Goal: Task Accomplishment & Management: Complete application form

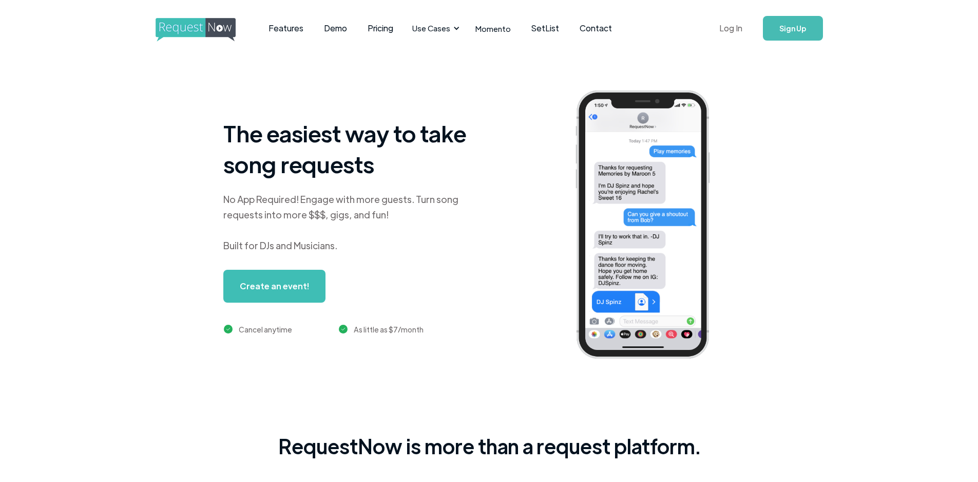
click at [732, 29] on link "Log In" at bounding box center [731, 28] width 44 height 36
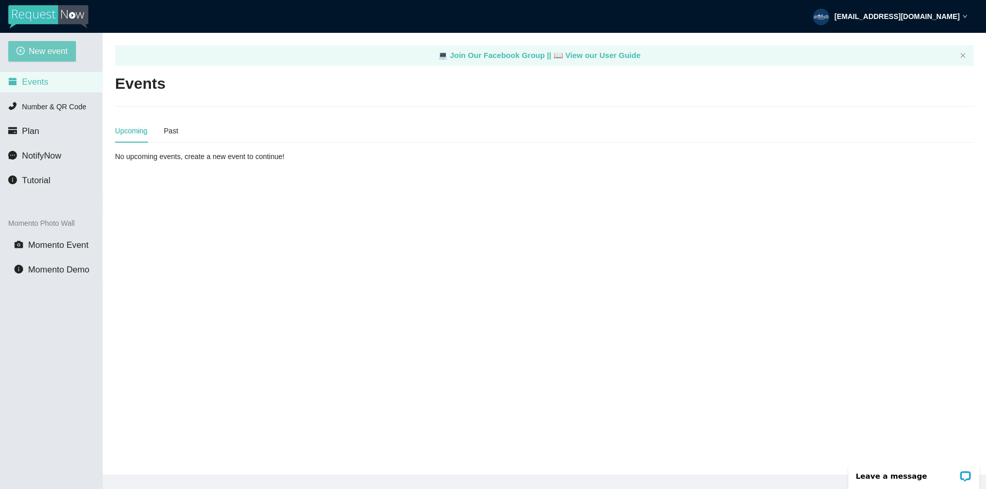
click at [54, 53] on span "New event" at bounding box center [48, 51] width 39 height 13
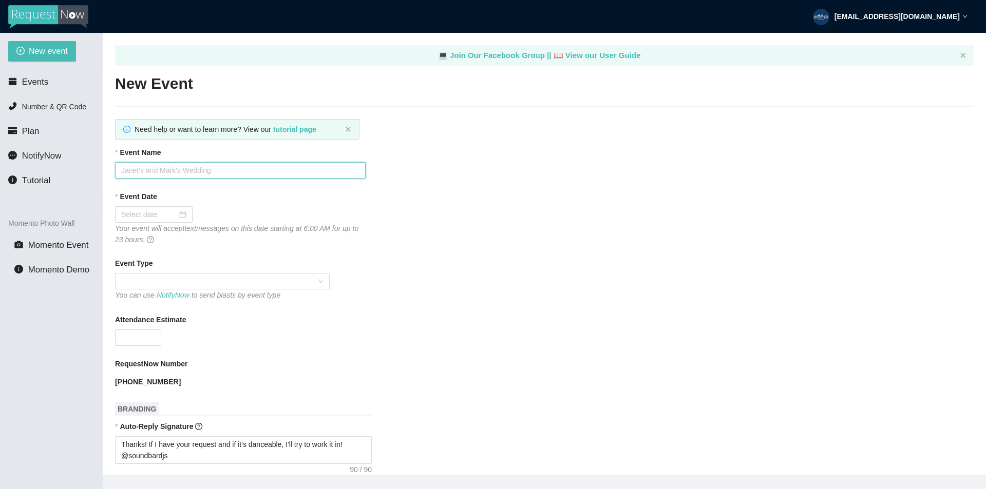
click at [173, 163] on input "Event Name" at bounding box center [240, 170] width 251 height 16
type input "Cameron & Cora-Ann's Wedding"
click at [182, 214] on div at bounding box center [153, 214] width 65 height 11
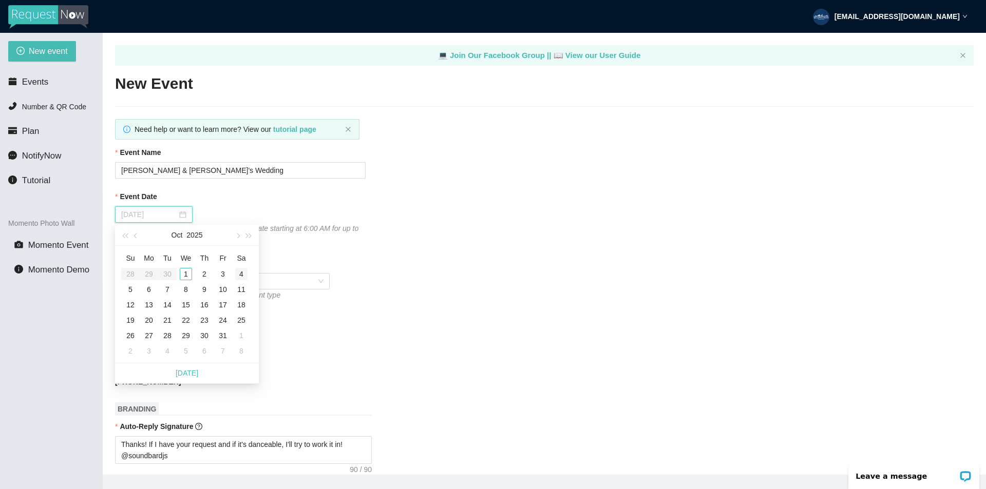
type input "10/04/2025"
click at [241, 275] on div "4" at bounding box center [241, 274] width 12 height 12
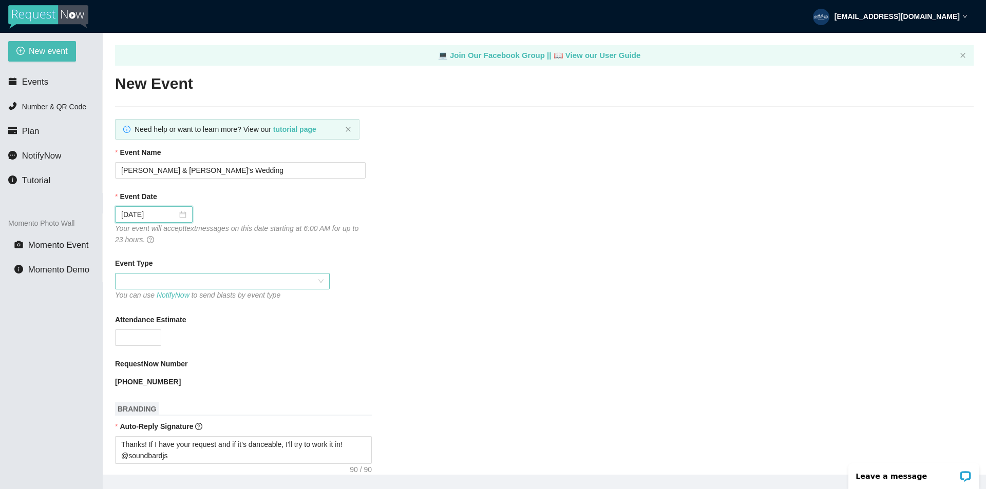
click at [242, 281] on span at bounding box center [222, 281] width 202 height 15
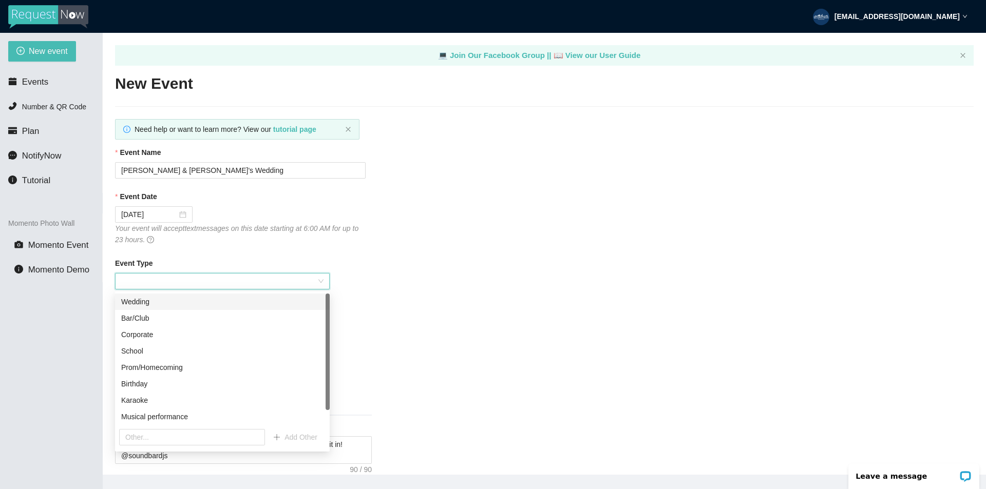
drag, startPoint x: 213, startPoint y: 301, endPoint x: 208, endPoint y: 317, distance: 15.9
click at [211, 302] on div "Wedding" at bounding box center [222, 301] width 202 height 11
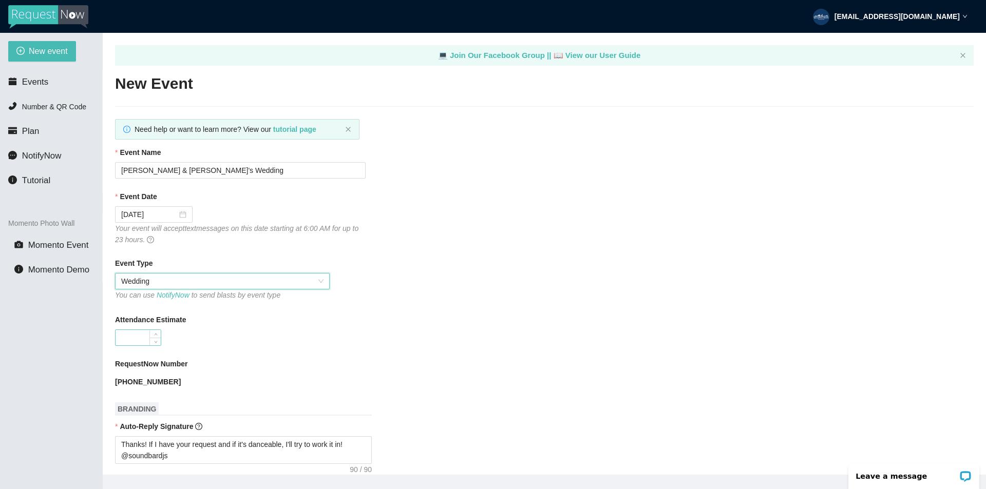
click at [138, 334] on input "Attendance Estimate" at bounding box center [138, 337] width 45 height 15
type input "100"
drag, startPoint x: 194, startPoint y: 171, endPoint x: 1, endPoint y: 171, distance: 193.0
click at [1, 171] on section "New event Events Number & QR Code Plan NotifyNow Tutorial Momento Photo Wall Mo…" at bounding box center [493, 277] width 986 height 489
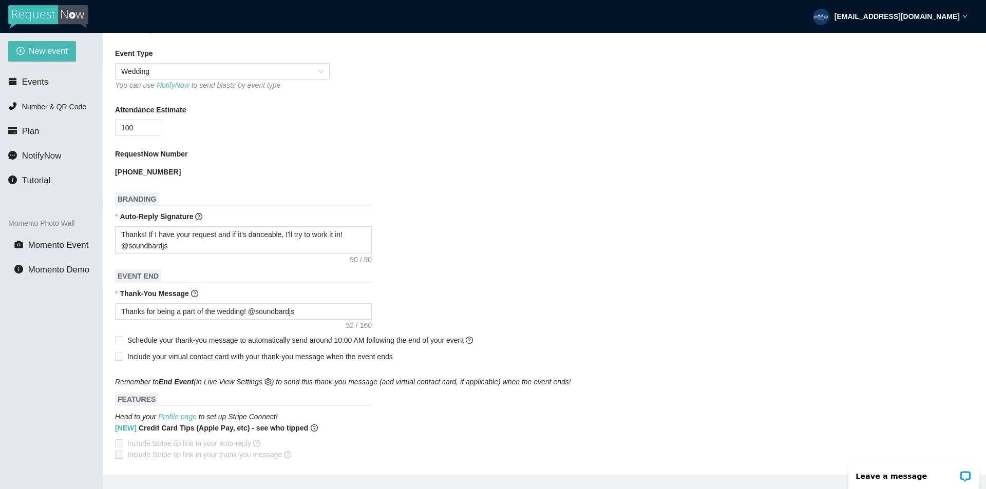
scroll to position [205, 0]
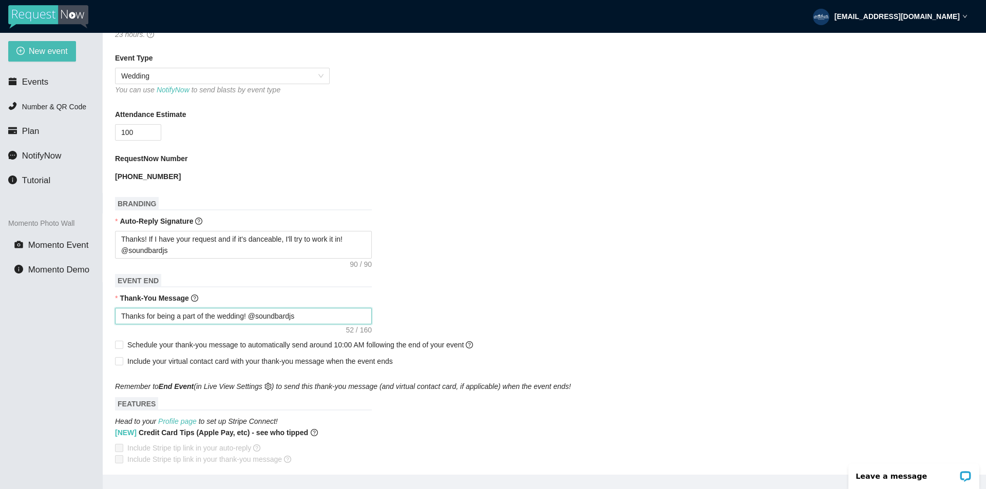
drag, startPoint x: 218, startPoint y: 319, endPoint x: 204, endPoint y: 319, distance: 13.3
click at [204, 319] on textarea "Thanks for being a part of the wedding! @soundbardjs" at bounding box center [243, 316] width 257 height 16
paste textarea "Cameron & Cora-Ann's"
type textarea "Thanks for being a part of Cameron & Cora-Ann'swedding! @soundbardjs"
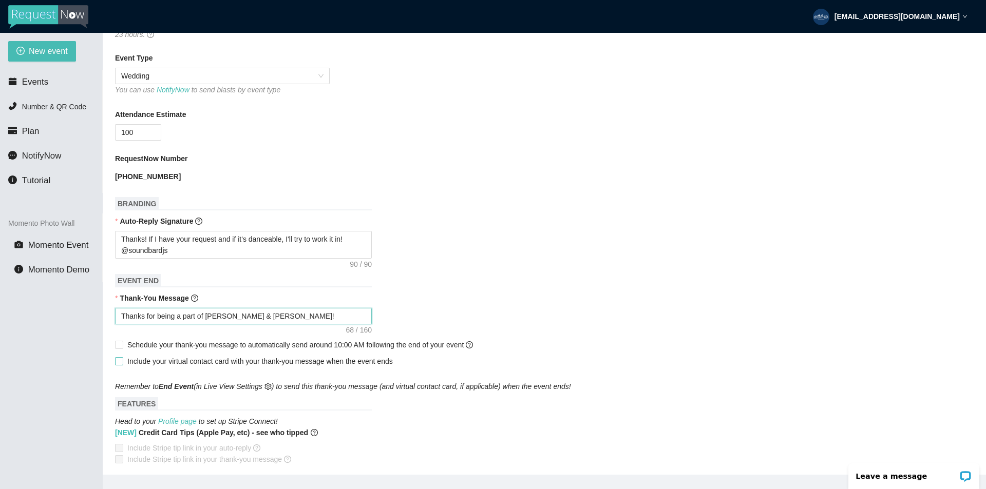
type textarea "Thanks for being a part of Cameron & Cora-Ann's wedding! @soundbardjs"
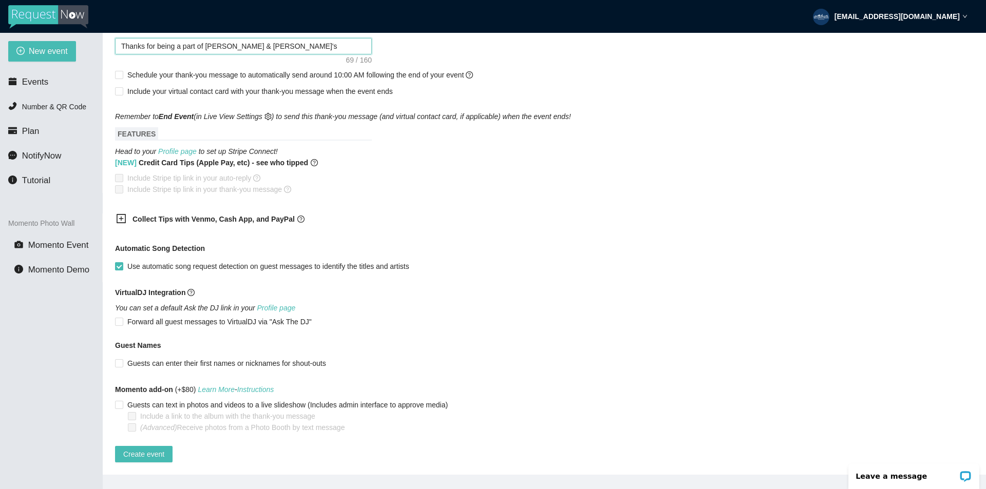
scroll to position [488, 0]
type textarea "Thanks for being a part of Cameron & Cora-Ann's wedding! @soundbardjs"
drag, startPoint x: 120, startPoint y: 355, endPoint x: 129, endPoint y: 352, distance: 9.7
click at [120, 359] on input "Guests can enter their first names or nicknames for shout-outs" at bounding box center [118, 362] width 7 height 7
checkbox input "true"
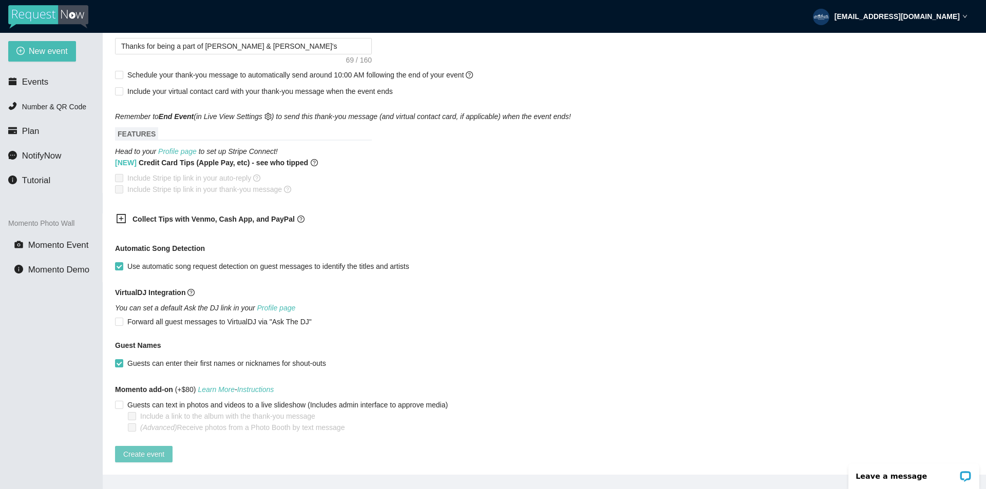
click at [131, 449] on span "Create event" at bounding box center [143, 454] width 41 height 11
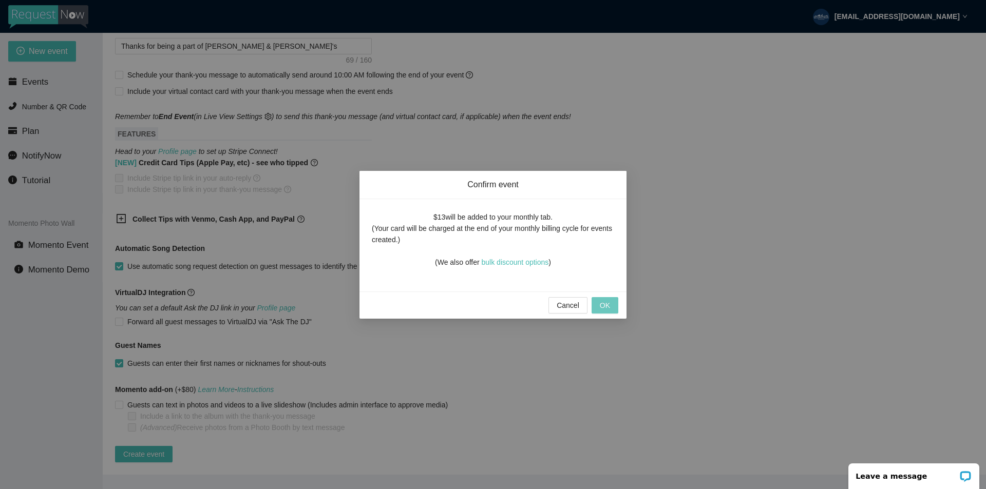
click at [602, 304] on span "OK" at bounding box center [605, 305] width 10 height 11
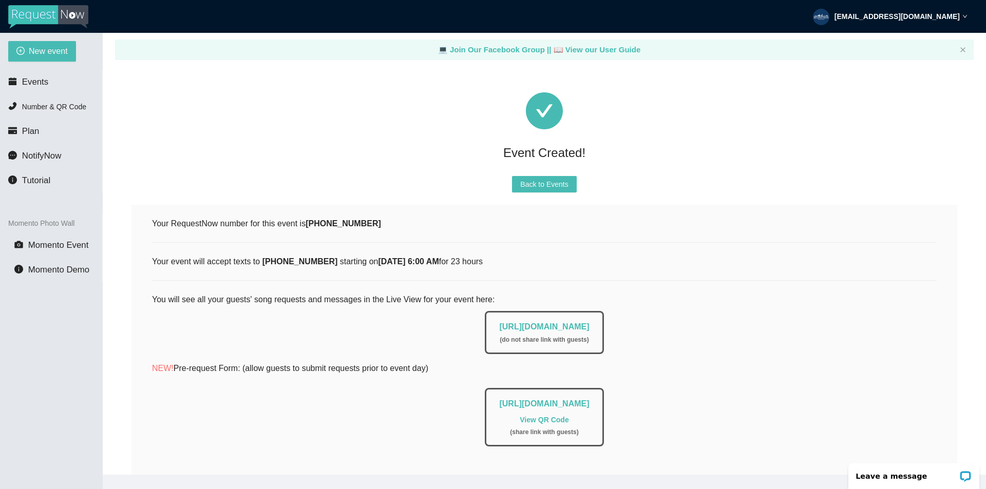
scroll to position [0, 0]
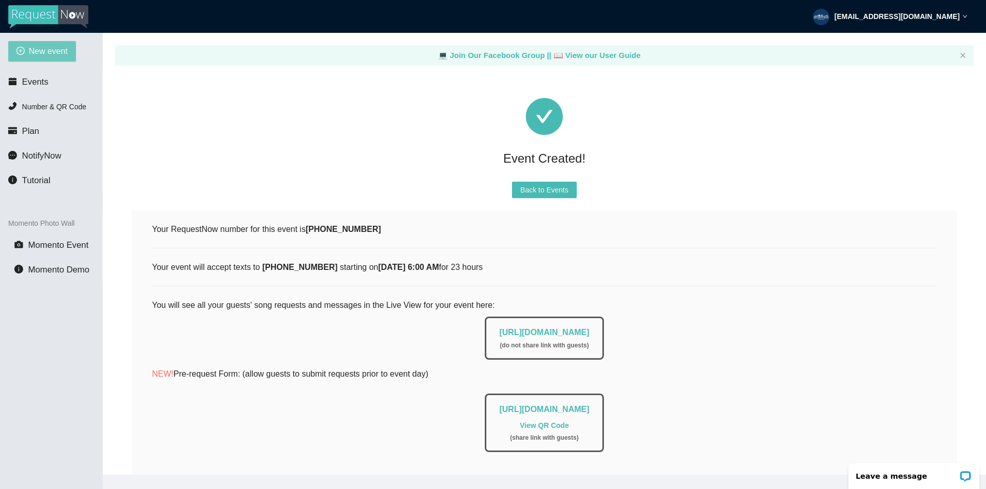
click at [46, 52] on span "New event" at bounding box center [48, 51] width 39 height 13
type textarea "https://virtualdj.com/ask/DJ_Spinz"
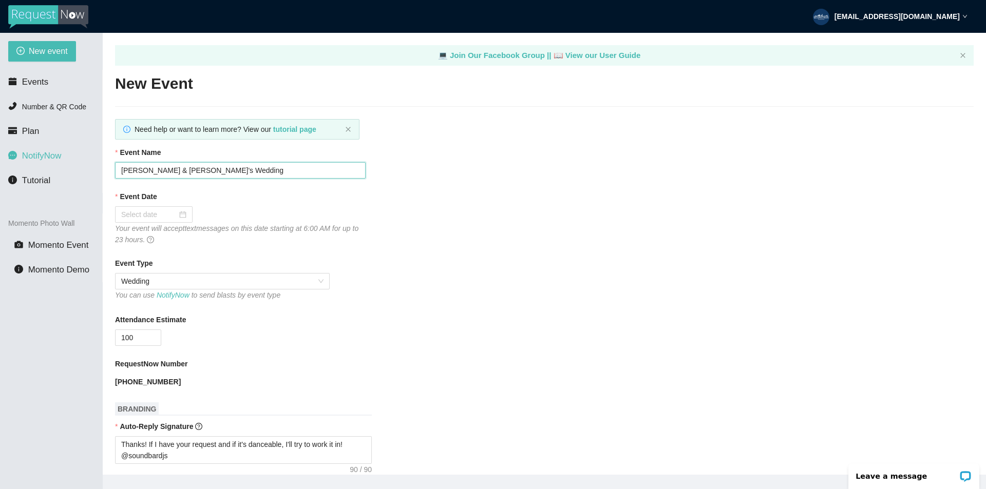
drag, startPoint x: 193, startPoint y: 168, endPoint x: 34, endPoint y: 160, distance: 159.4
click at [37, 160] on section "New event Events Number & QR Code Plan NotifyNow Tutorial Momento Photo Wall Mo…" at bounding box center [493, 277] width 986 height 489
type input "Alexander & Gabrielle's Wedding"
click at [480, 233] on div "Event Date Your event will accept text messages on this date starting at 6:00 A…" at bounding box center [544, 218] width 858 height 54
click at [181, 214] on div at bounding box center [153, 214] width 65 height 11
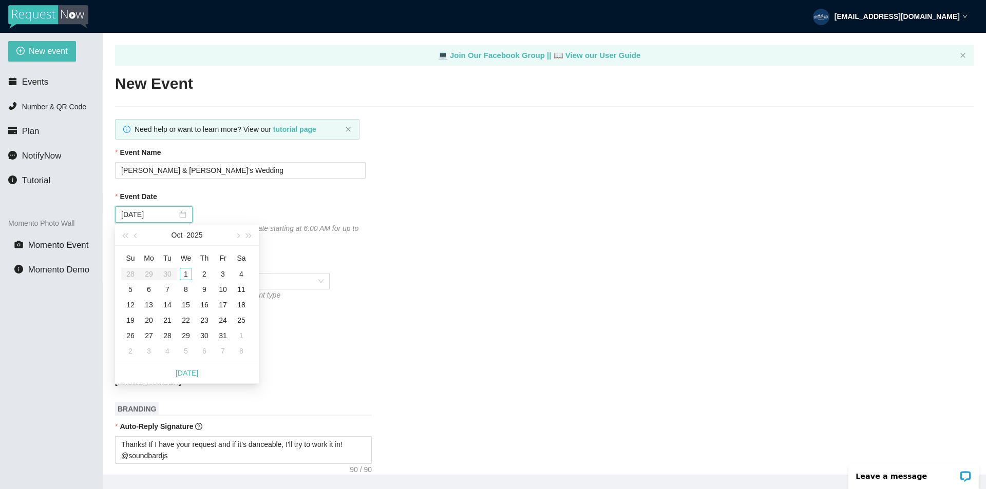
type input "10/01/2025"
type input "10/05/2025"
click at [130, 289] on div "5" at bounding box center [130, 289] width 12 height 12
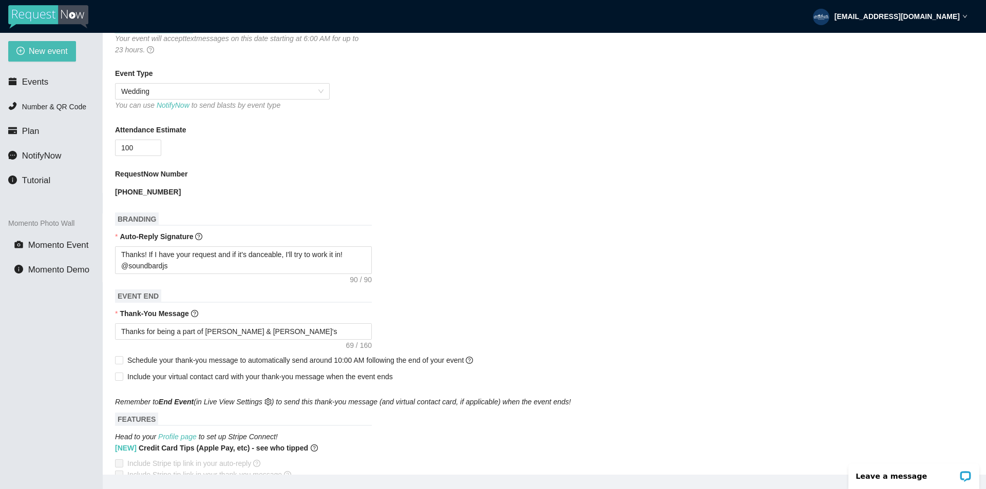
scroll to position [154, 0]
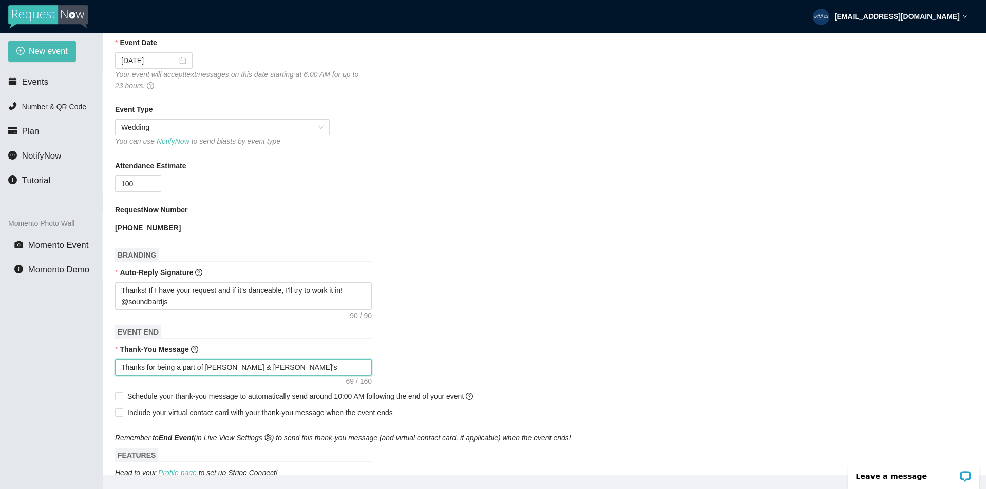
drag, startPoint x: 205, startPoint y: 371, endPoint x: 278, endPoint y: 375, distance: 73.0
click at [278, 375] on textarea "Thanks for being a part of Cameron & Cora-Ann's wedding! @soundbardjs" at bounding box center [243, 367] width 257 height 16
paste textarea "Alexander & Gabrielle"
type textarea "Thanks for being a part of Alexander & Gabrielle's wedding! @soundbardjs"
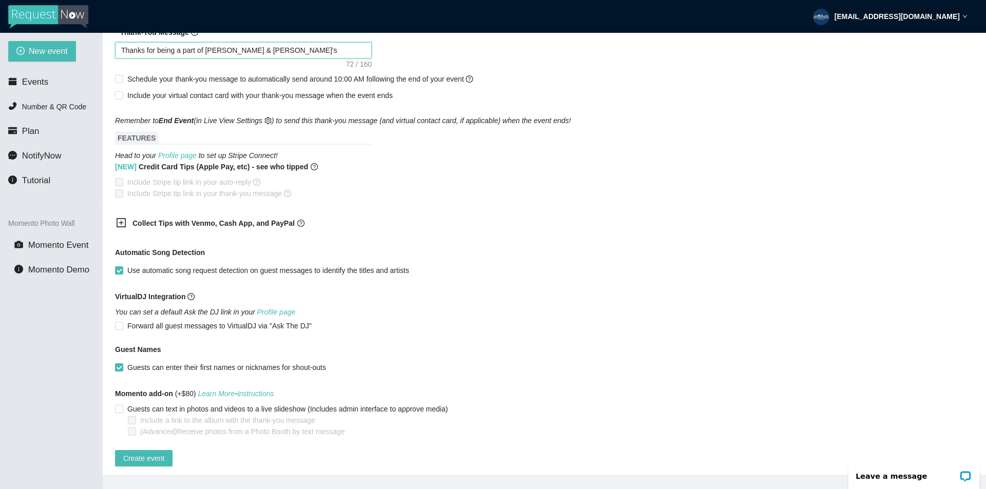
scroll to position [488, 0]
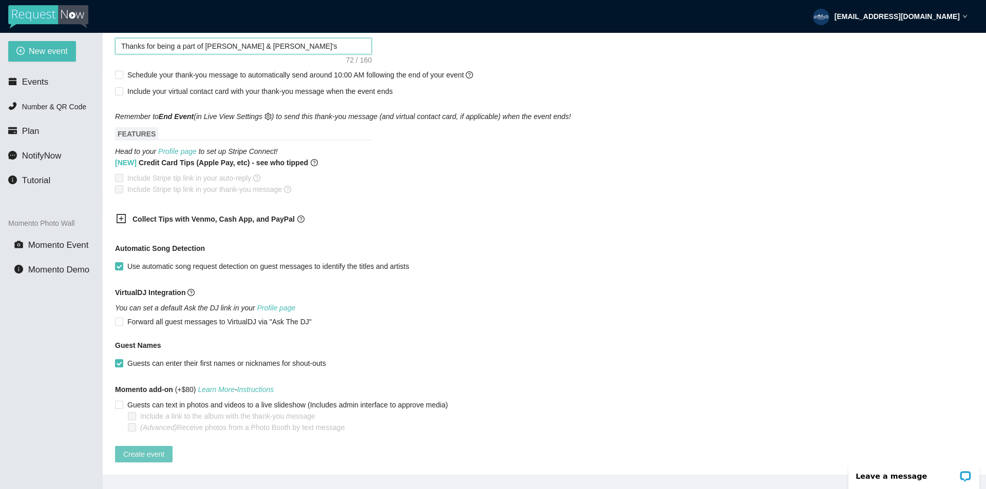
type textarea "Thanks for being a part of Alexander & Gabrielle's wedding! @soundbardjs"
click at [126, 450] on span "Create event" at bounding box center [143, 454] width 41 height 11
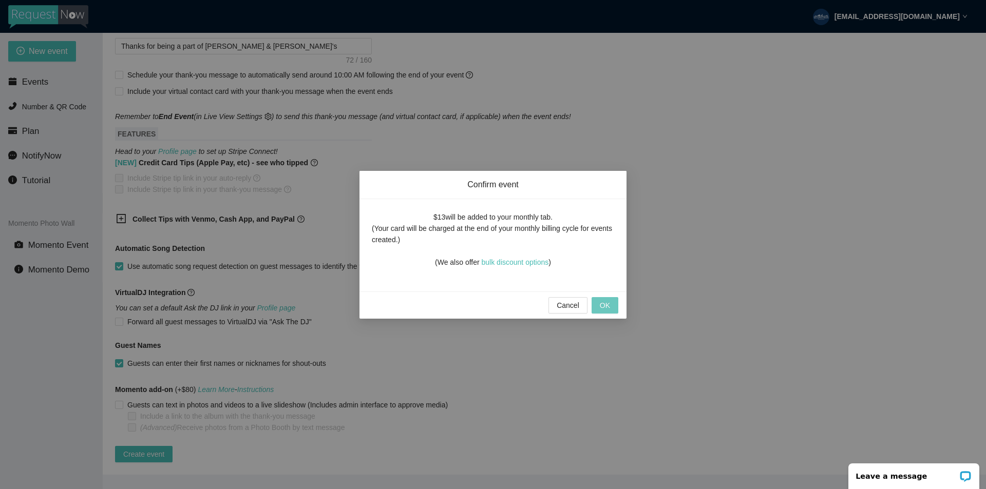
click at [607, 301] on span "OK" at bounding box center [605, 305] width 10 height 11
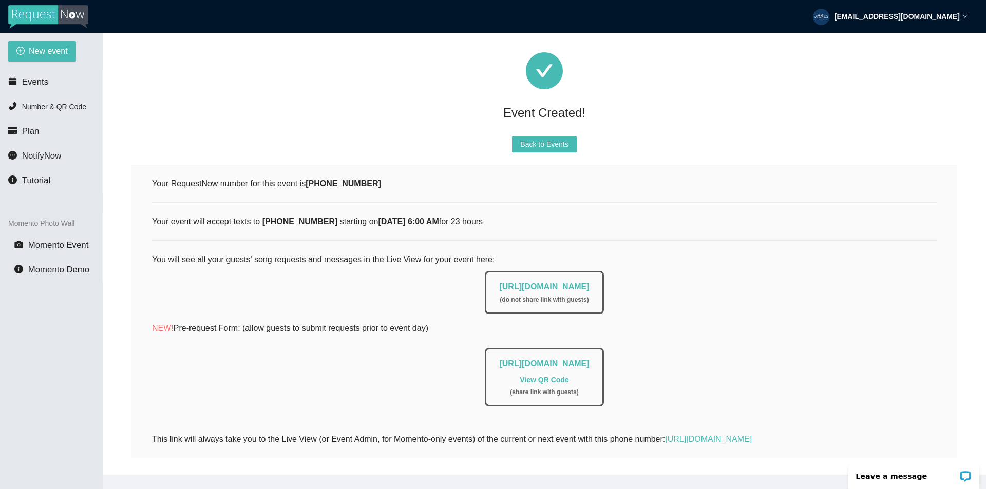
scroll to position [0, 0]
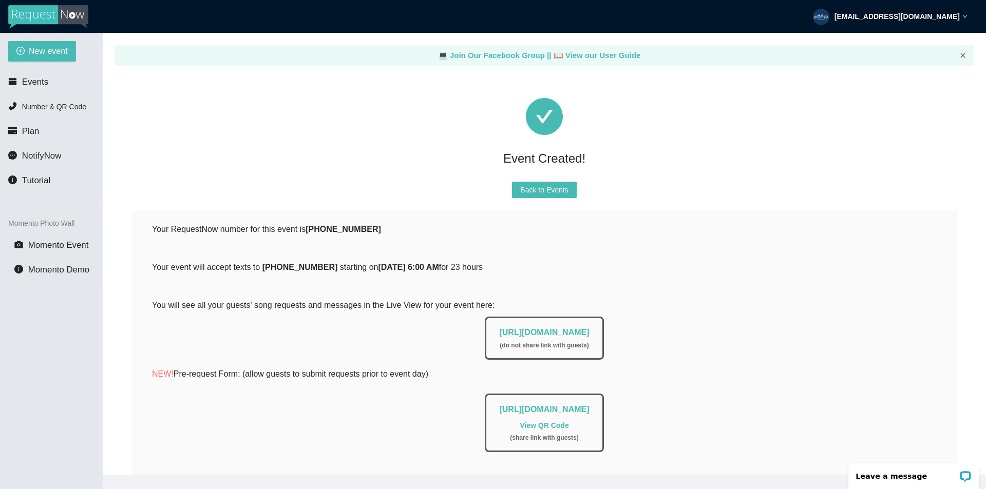
click at [962, 54] on icon "close" at bounding box center [963, 55] width 6 height 6
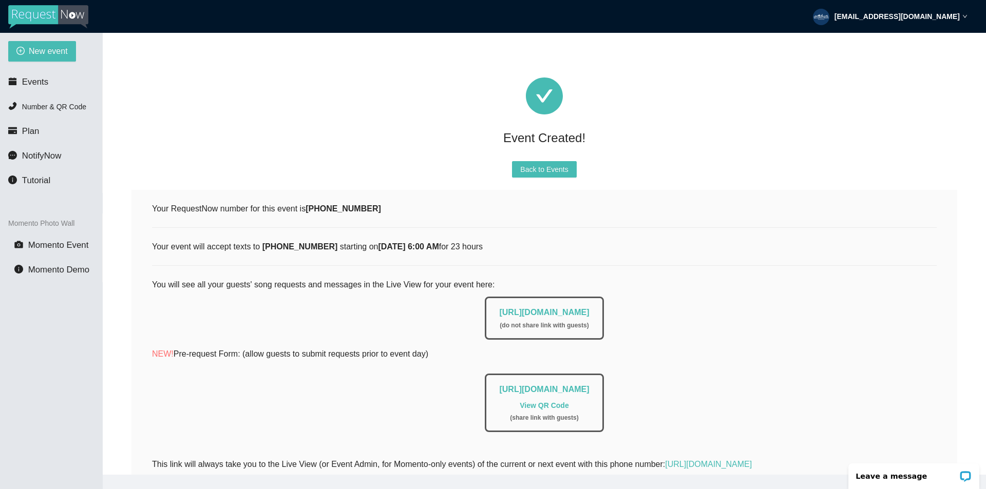
click at [30, 15] on img at bounding box center [48, 17] width 80 height 24
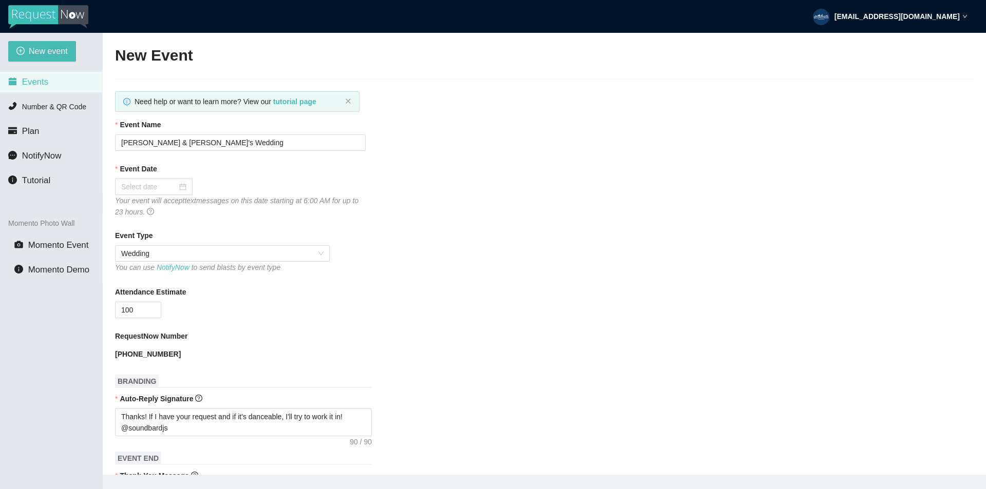
type textarea "https://virtualdj.com/ask/DJ_Spinz"
click at [284, 98] on b "tutorial page" at bounding box center [294, 102] width 43 height 8
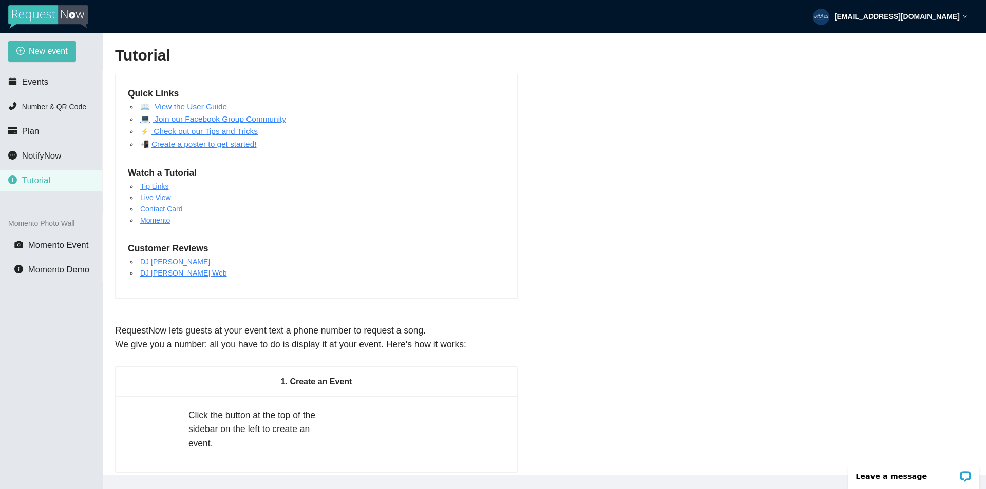
click at [257, 122] on link "💻 Join our Facebook Group Community" at bounding box center [213, 118] width 146 height 9
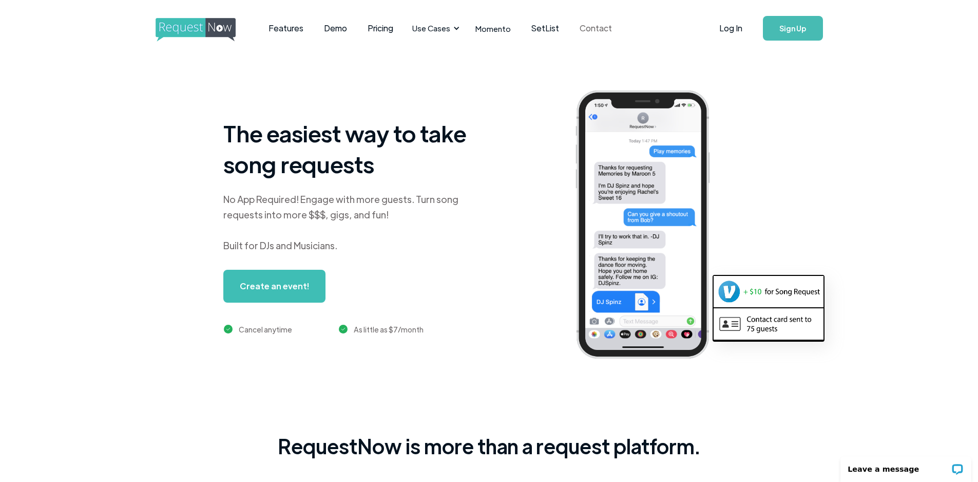
click at [585, 27] on link "Contact" at bounding box center [595, 28] width 53 height 32
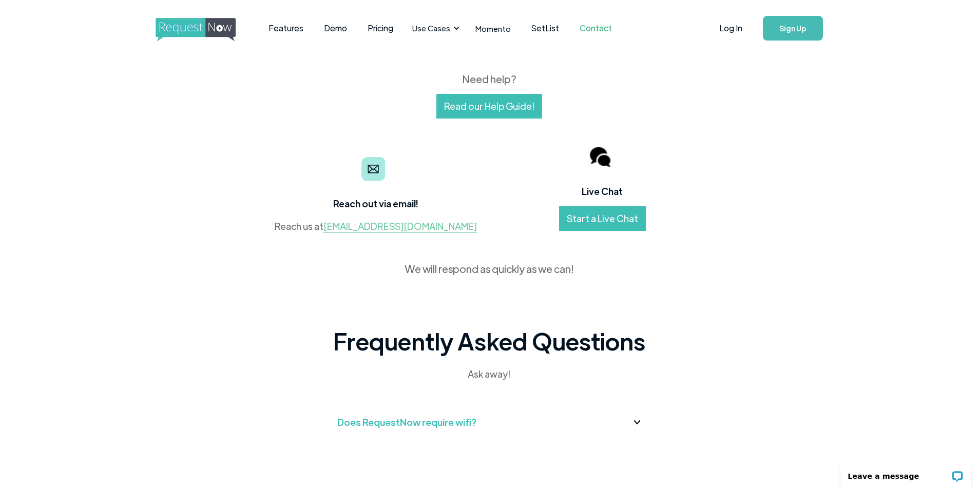
click at [414, 231] on link "contact@requestnow.io" at bounding box center [400, 226] width 154 height 12
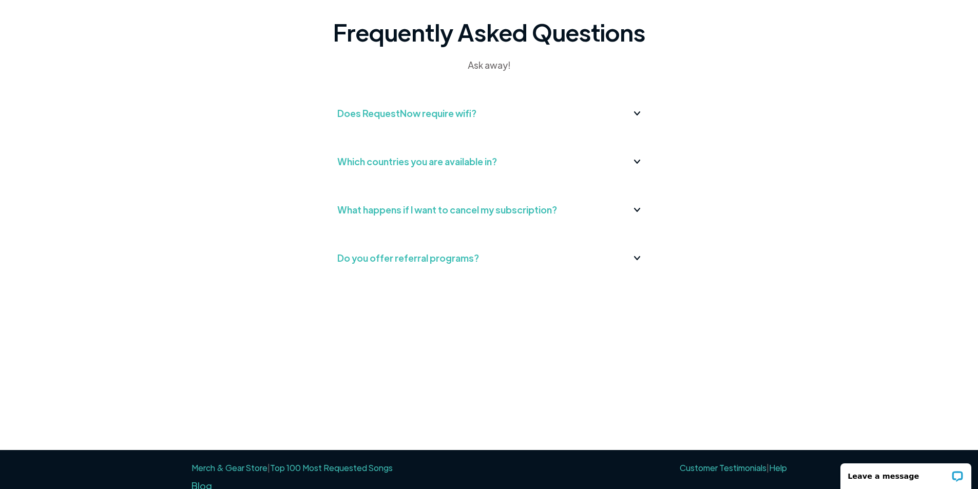
scroll to position [309, 0]
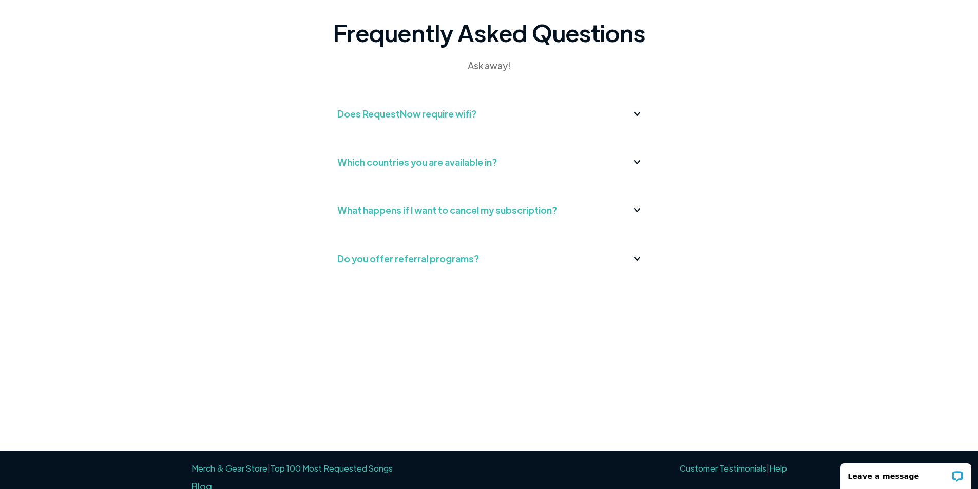
click at [636, 112] on img at bounding box center [637, 114] width 7 height 4
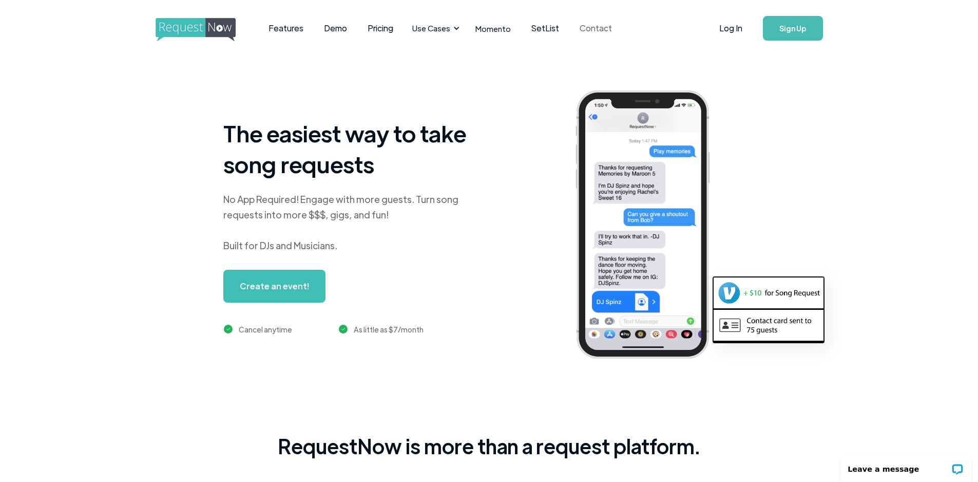
click at [592, 30] on link "Contact" at bounding box center [595, 28] width 53 height 32
